Goal: Task Accomplishment & Management: Use online tool/utility

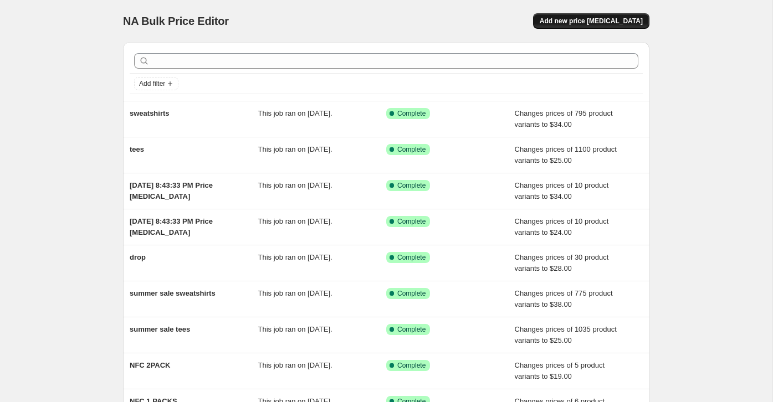
click at [614, 19] on span "Add new price [MEDICAL_DATA]" at bounding box center [591, 21] width 103 height 9
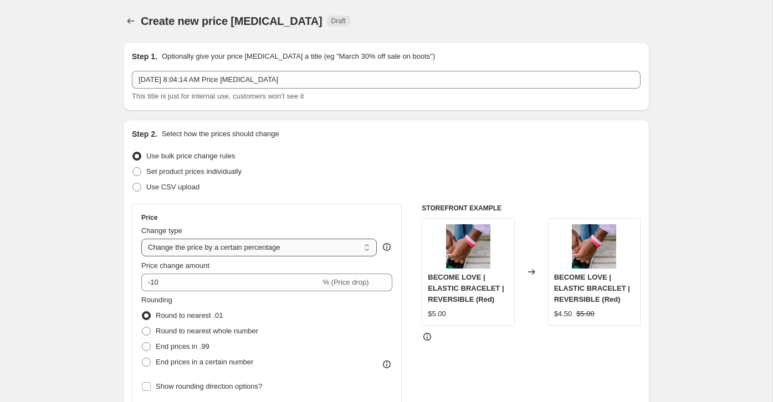
click at [237, 249] on select "Change the price to a certain amount Change the price by a certain amount Chang…" at bounding box center [259, 248] width 236 height 18
click at [228, 251] on select "Change the price to a certain amount Change the price by a certain amount Chang…" at bounding box center [259, 248] width 236 height 18
select select "no_change"
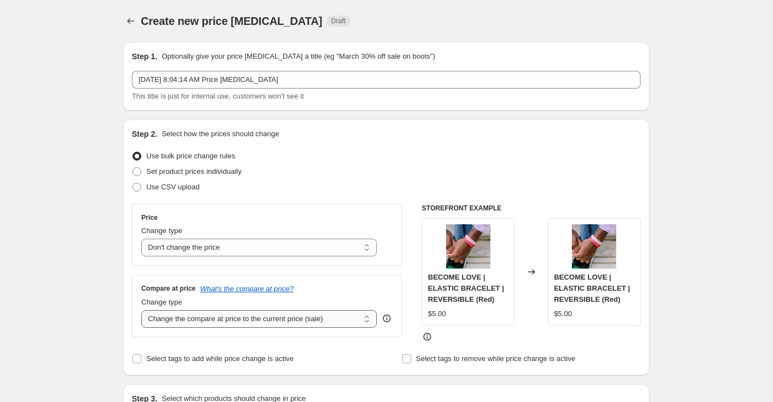
click at [235, 320] on select "Change the compare at price to the current price (sale) Change the compare at p…" at bounding box center [259, 319] width 236 height 18
select select "to"
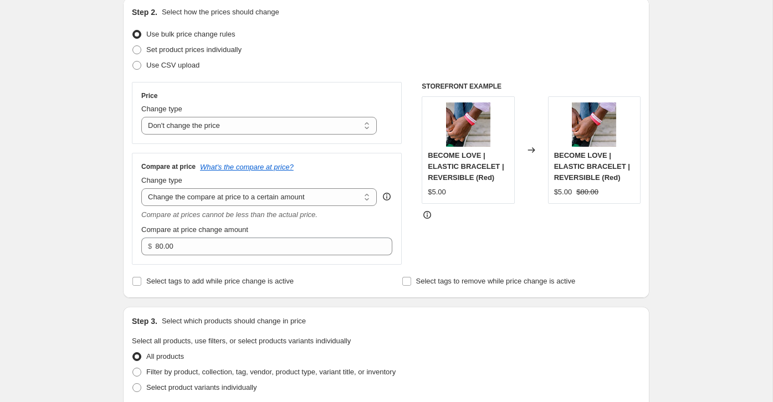
scroll to position [123, 0]
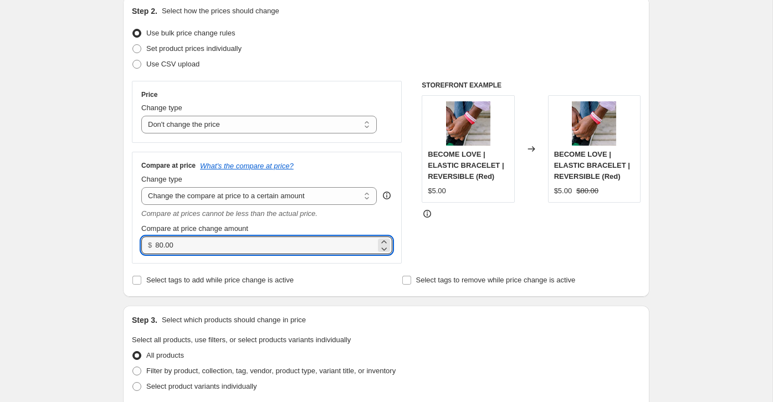
drag, startPoint x: 181, startPoint y: 246, endPoint x: 129, endPoint y: 244, distance: 51.6
click at [131, 244] on div "Step 2. Select how the prices should change Use bulk price change rules Set pro…" at bounding box center [386, 147] width 527 height 300
type input "45.00"
click at [78, 249] on div "Create new price [MEDICAL_DATA]. This page is ready Create new price [MEDICAL_D…" at bounding box center [386, 395] width 773 height 1037
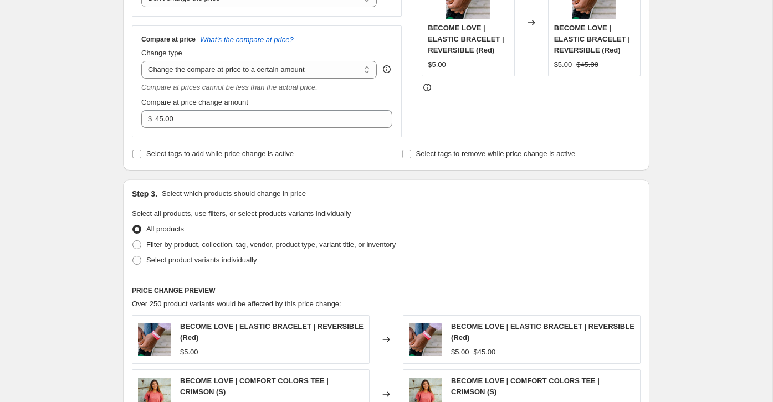
scroll to position [247, 0]
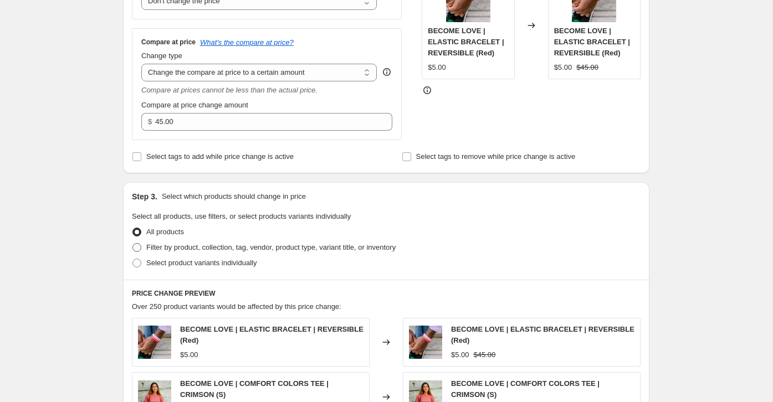
click at [134, 248] on span at bounding box center [136, 247] width 9 height 9
click at [133, 244] on input "Filter by product, collection, tag, vendor, product type, variant title, or inv…" at bounding box center [132, 243] width 1 height 1
radio input "true"
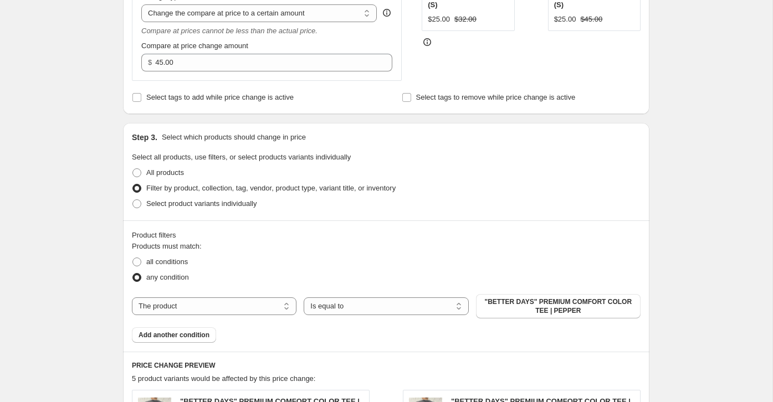
scroll to position [325, 0]
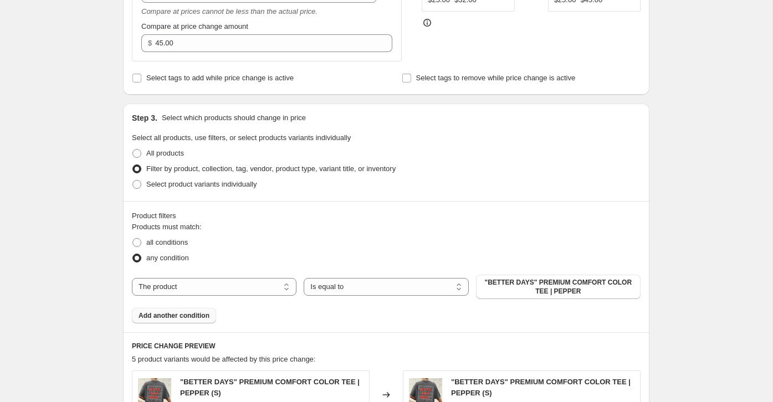
click at [193, 312] on span "Add another condition" at bounding box center [174, 316] width 71 height 9
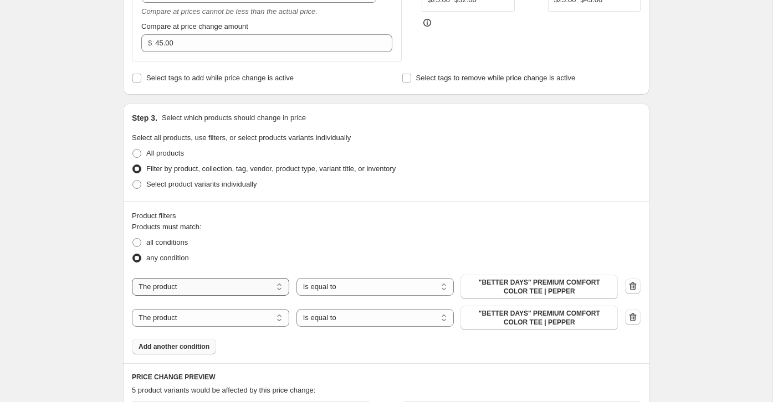
click at [255, 288] on select "The product The product's collection The product's tag The product's vendor The…" at bounding box center [210, 287] width 157 height 18
select select "product_type"
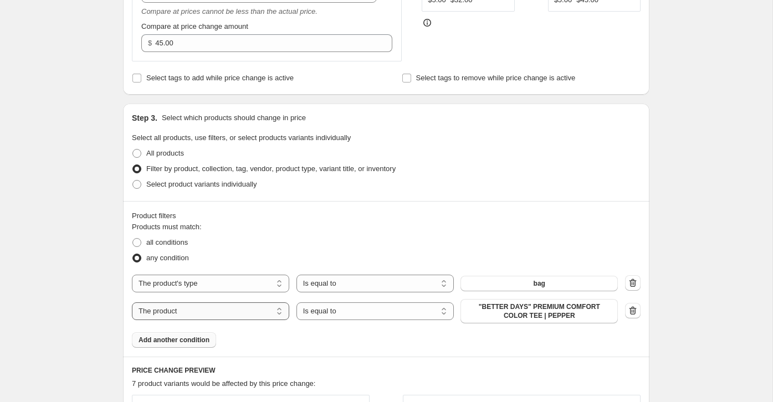
click at [211, 315] on select "The product The product's collection The product's tag The product's vendor The…" at bounding box center [210, 312] width 157 height 18
select select "product_type"
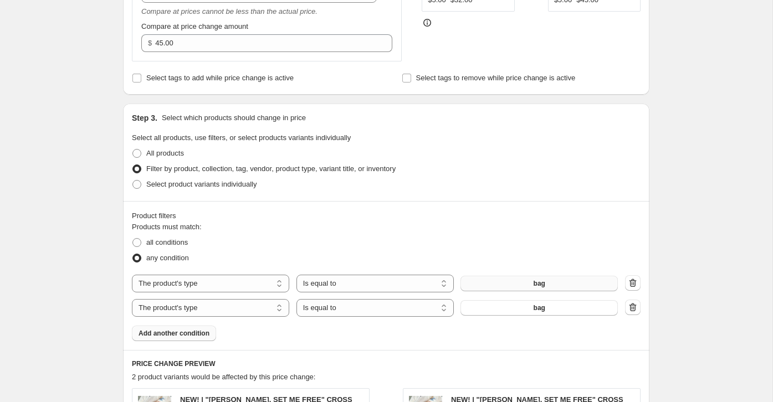
click at [543, 285] on span "bag" at bounding box center [540, 283] width 12 height 9
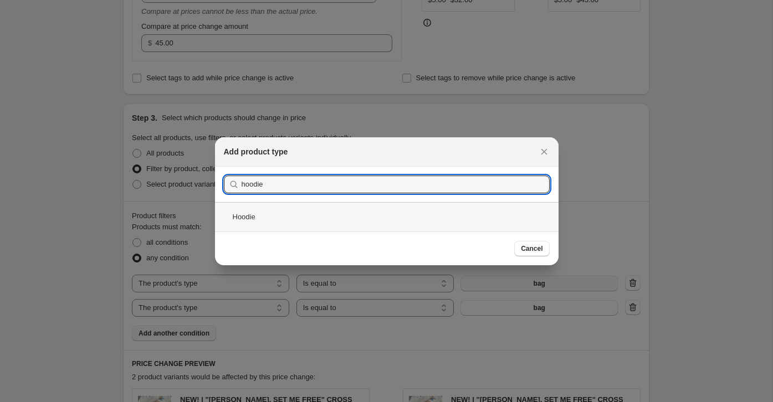
type input "hoodie"
click at [419, 217] on div "Hoodie" at bounding box center [387, 216] width 344 height 29
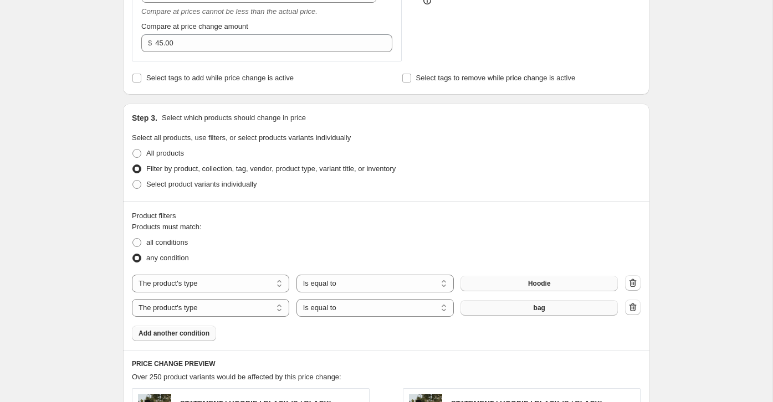
click at [540, 305] on span "bag" at bounding box center [540, 308] width 12 height 9
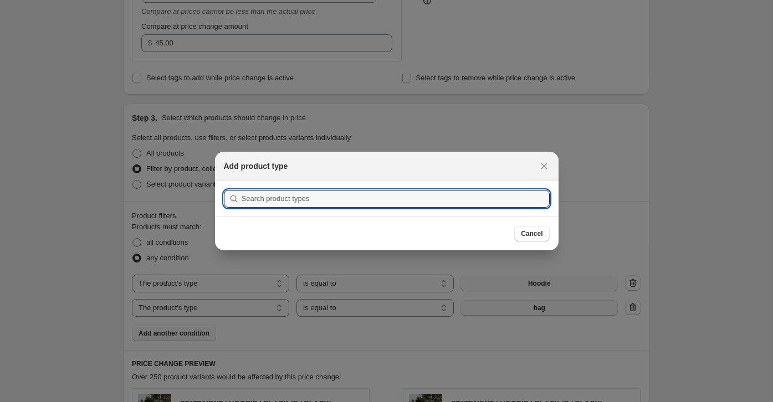
scroll to position [0, 0]
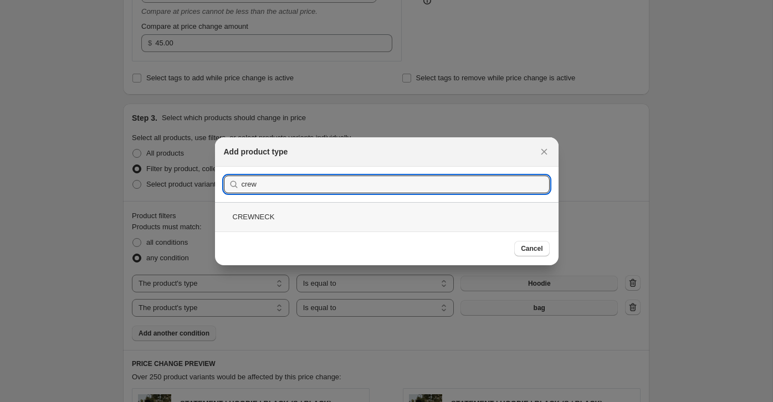
type input "crew"
click at [263, 219] on div "CREWNECK" at bounding box center [387, 216] width 344 height 29
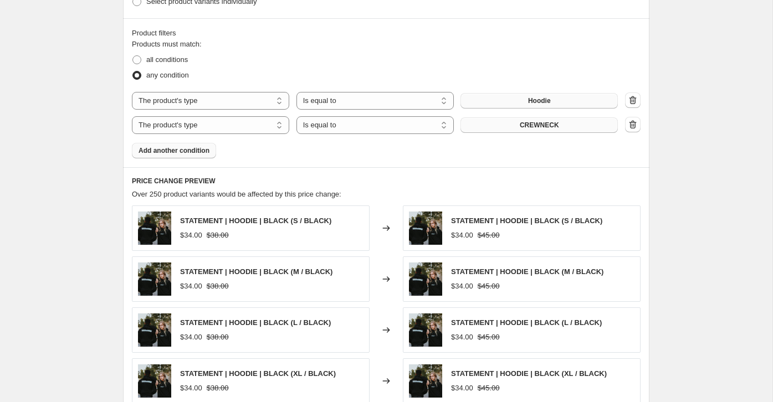
scroll to position [760, 0]
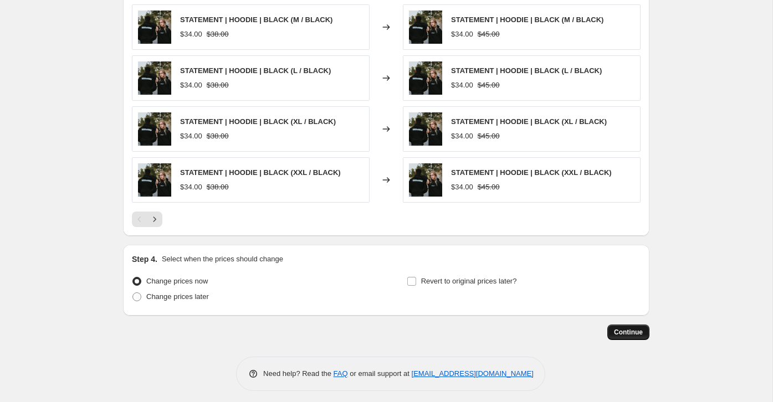
click at [618, 325] on button "Continue" at bounding box center [629, 333] width 42 height 16
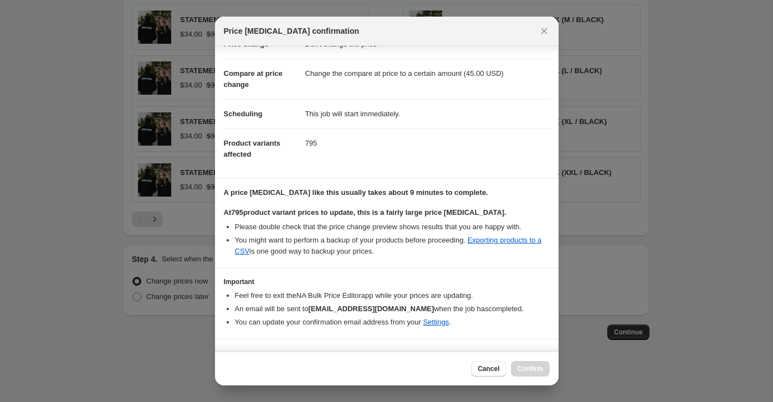
scroll to position [54, 0]
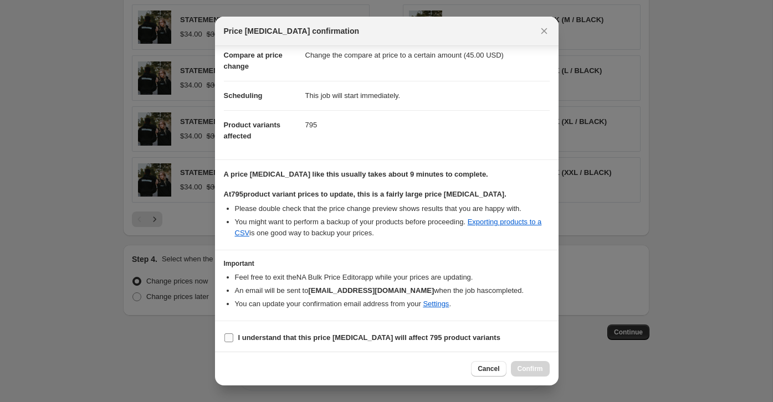
click at [238, 335] on label "I understand that this price [MEDICAL_DATA] will affect 795 product variants" at bounding box center [362, 338] width 277 height 16
click at [233, 335] on input "I understand that this price [MEDICAL_DATA] will affect 795 product variants" at bounding box center [228, 338] width 9 height 9
checkbox input "true"
click at [533, 362] on button "Confirm" at bounding box center [530, 369] width 39 height 16
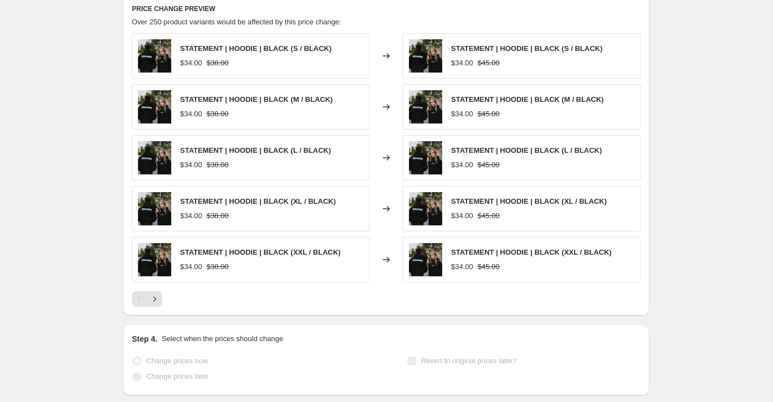
scroll to position [789, 0]
